Goal: Task Accomplishment & Management: Manage account settings

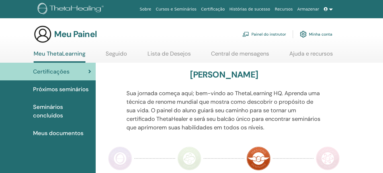
click at [274, 28] on link "Painel do instrutor" at bounding box center [264, 34] width 44 height 13
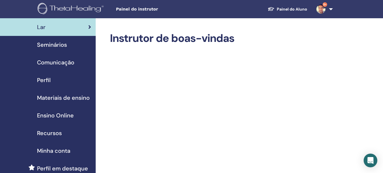
click at [54, 48] on span "Seminários" at bounding box center [52, 44] width 30 height 9
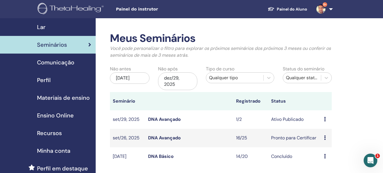
click at [324, 118] on icon at bounding box center [325, 119] width 2 height 5
click at [326, 124] on link "Visualizar" at bounding box center [324, 122] width 20 height 6
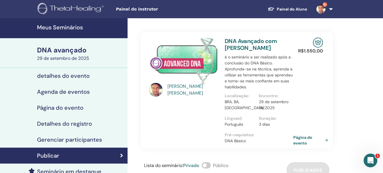
click at [67, 124] on font "Detalhes do registro" at bounding box center [64, 123] width 55 height 7
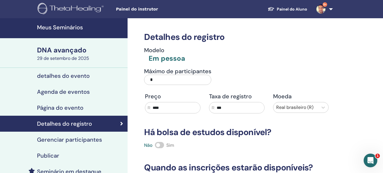
click at [67, 142] on font "Gerenciar participantes" at bounding box center [69, 139] width 65 height 7
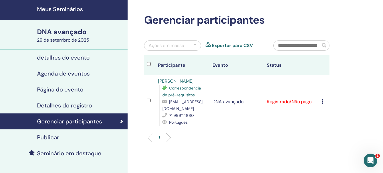
scroll to position [28, 0]
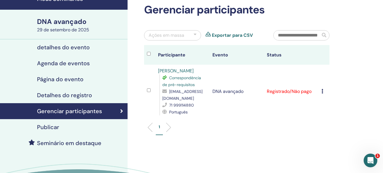
click at [322, 91] on icon at bounding box center [323, 91] width 2 height 5
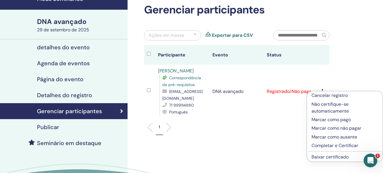
click at [327, 145] on font "Completar e Certificar" at bounding box center [335, 145] width 47 height 6
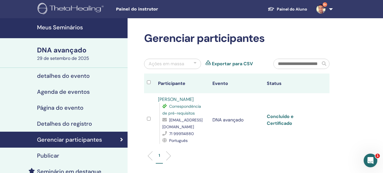
click at [284, 120] on font "Concluído e Certificado" at bounding box center [280, 119] width 27 height 13
